Goal: Task Accomplishment & Management: Use online tool/utility

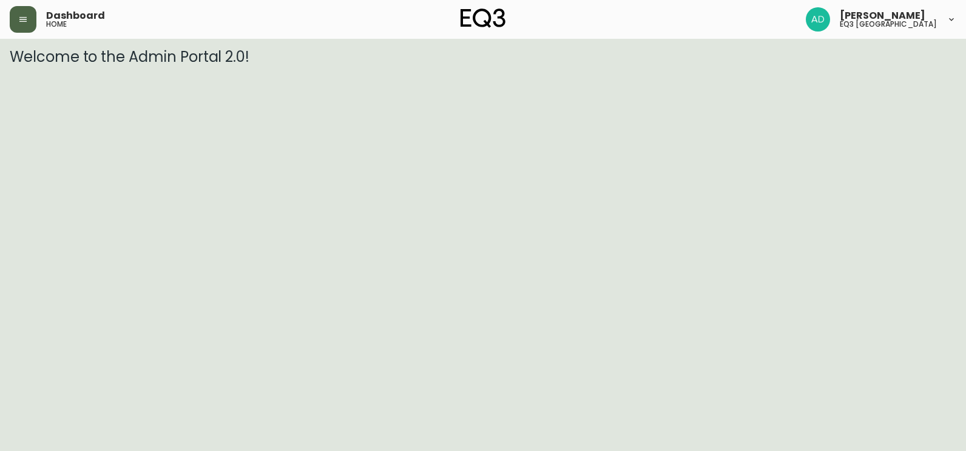
click at [30, 12] on button "button" at bounding box center [23, 19] width 27 height 27
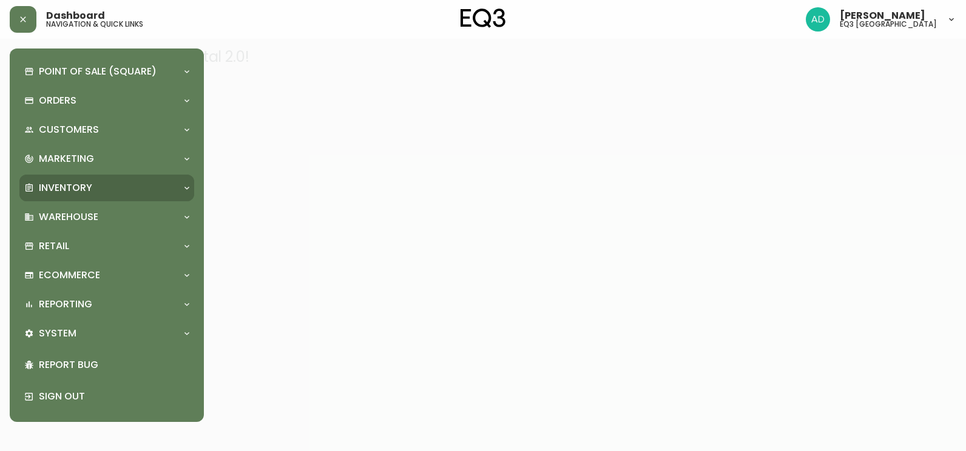
click at [59, 186] on p "Inventory" at bounding box center [65, 187] width 53 height 13
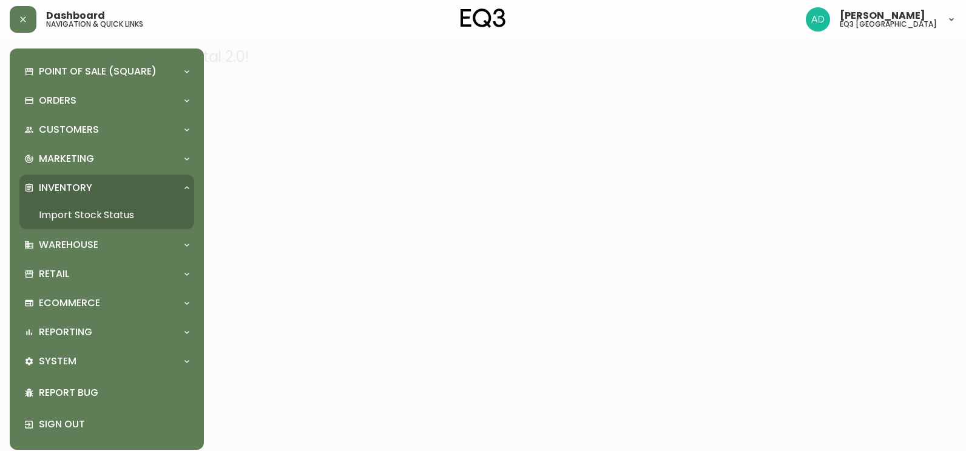
click at [87, 212] on link "Import Stock Status" at bounding box center [106, 215] width 175 height 28
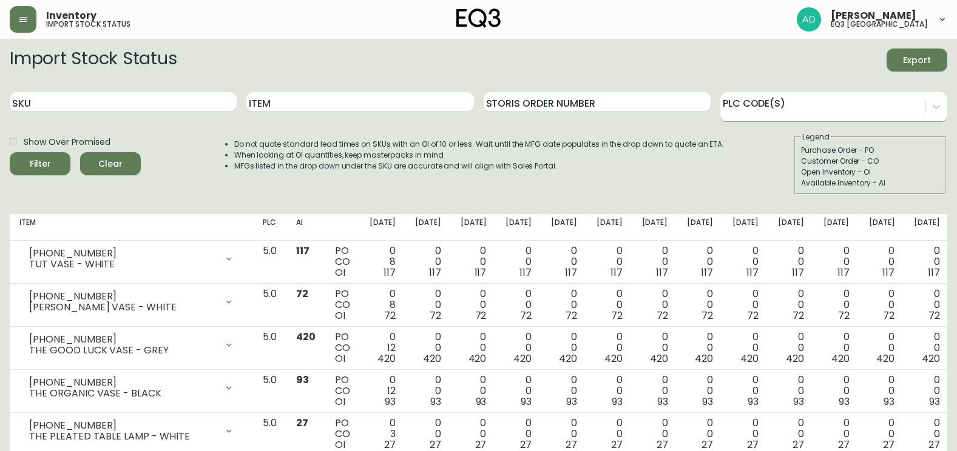
click at [820, 109] on div at bounding box center [822, 105] width 204 height 18
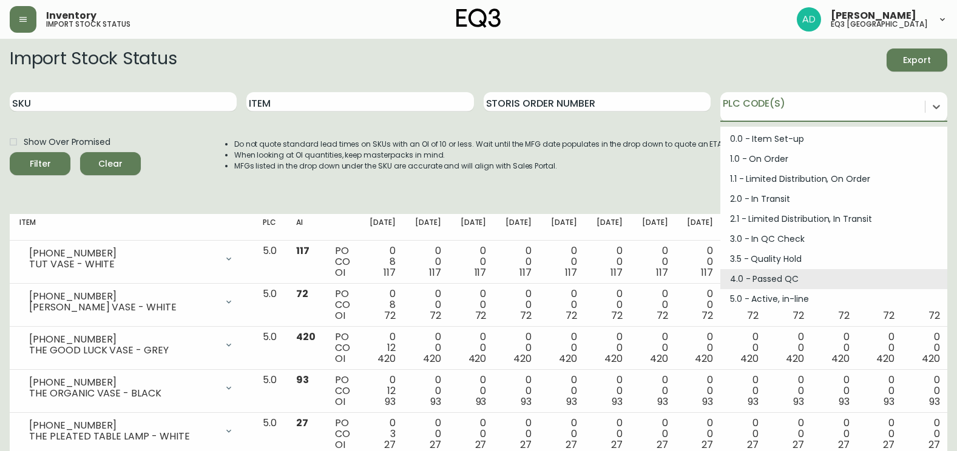
click at [758, 275] on div "4.0 - Passed QC" at bounding box center [833, 279] width 227 height 20
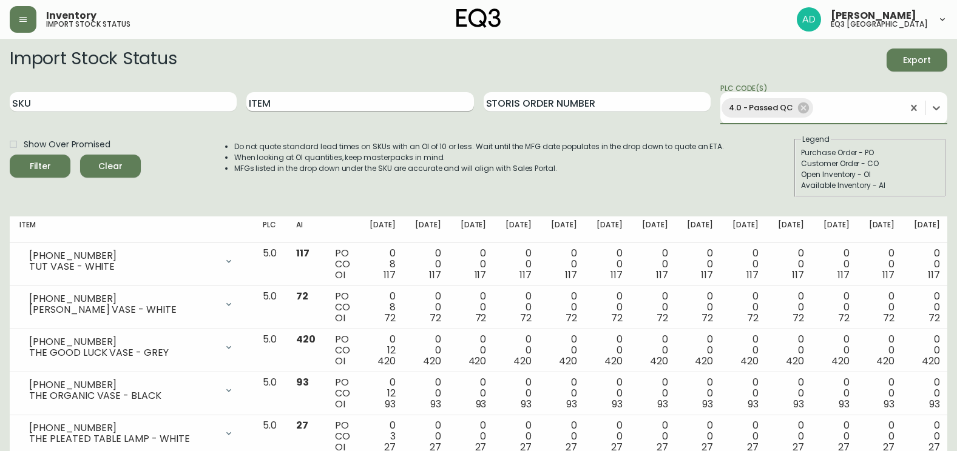
click at [322, 101] on input "Item" at bounding box center [359, 101] width 227 height 19
click at [10, 155] on button "Filter" at bounding box center [40, 166] width 61 height 23
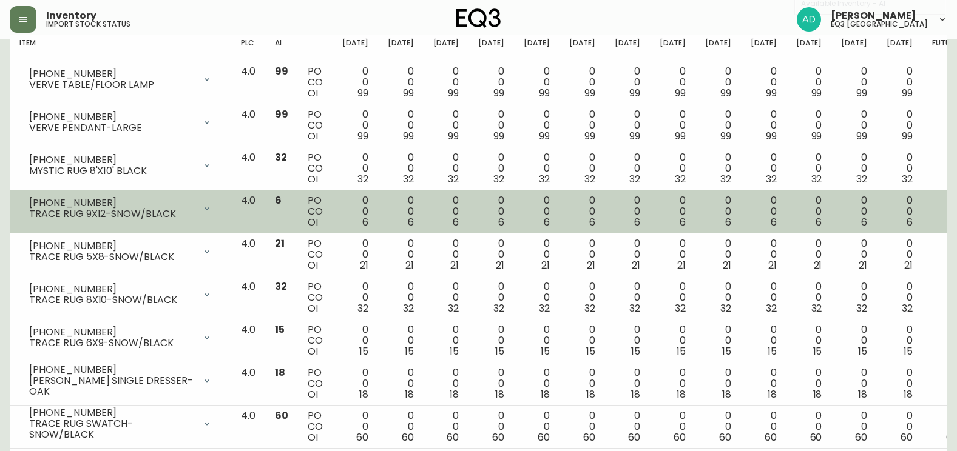
scroll to position [206, 0]
